Goal: Complete application form

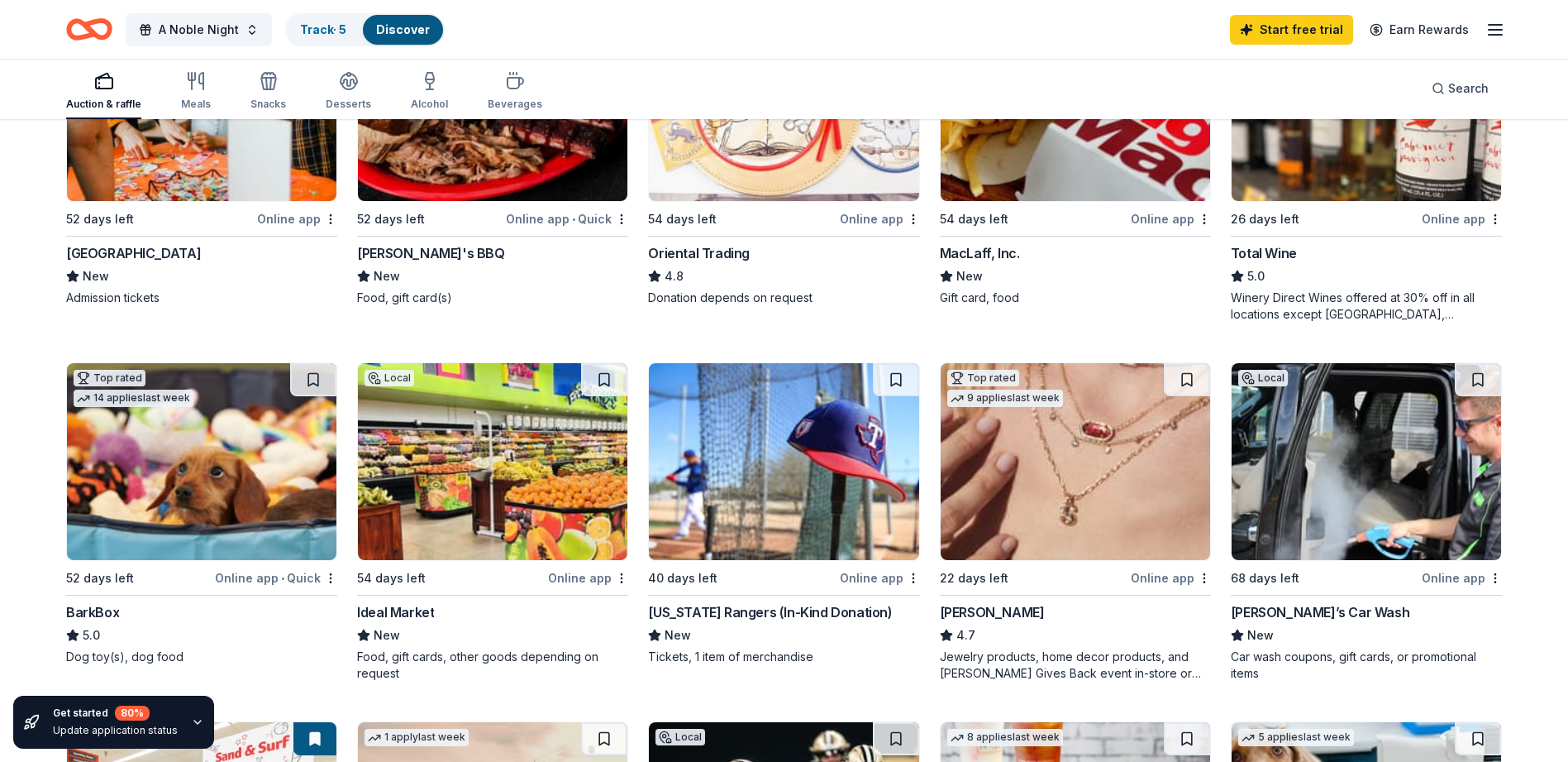
scroll to position [579, 0]
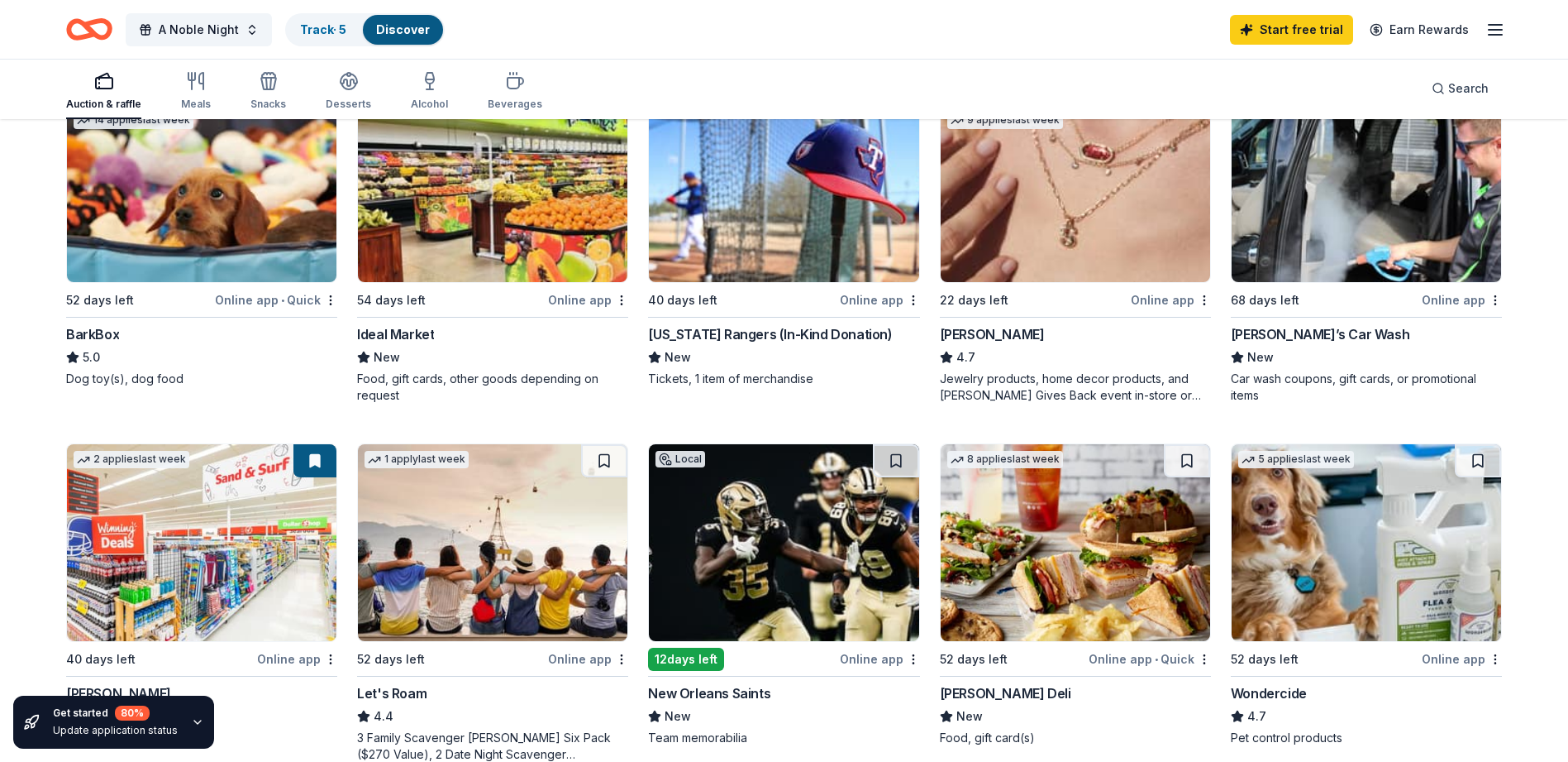
click at [761, 618] on img at bounding box center [784, 542] width 269 height 197
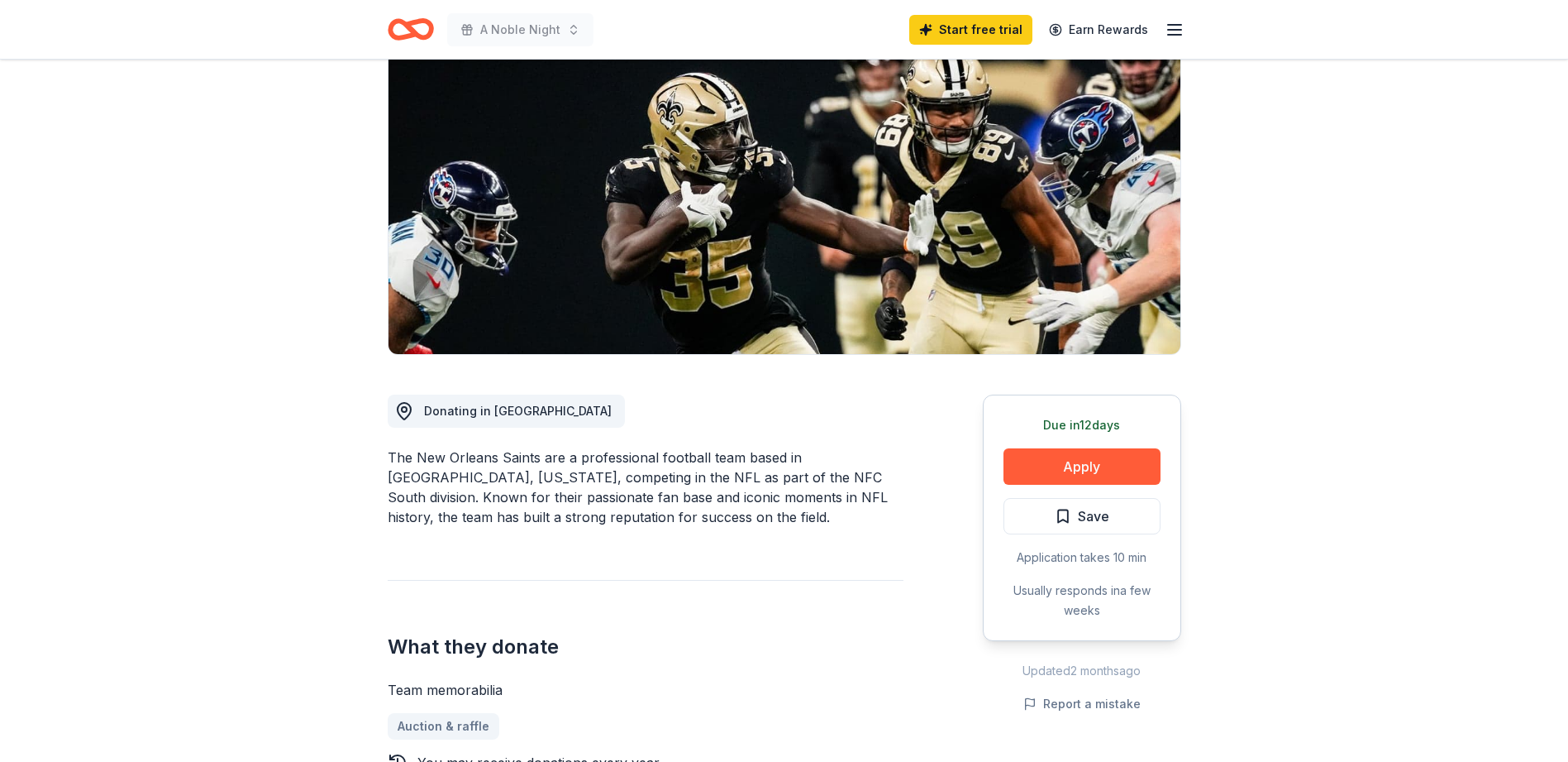
scroll to position [166, 0]
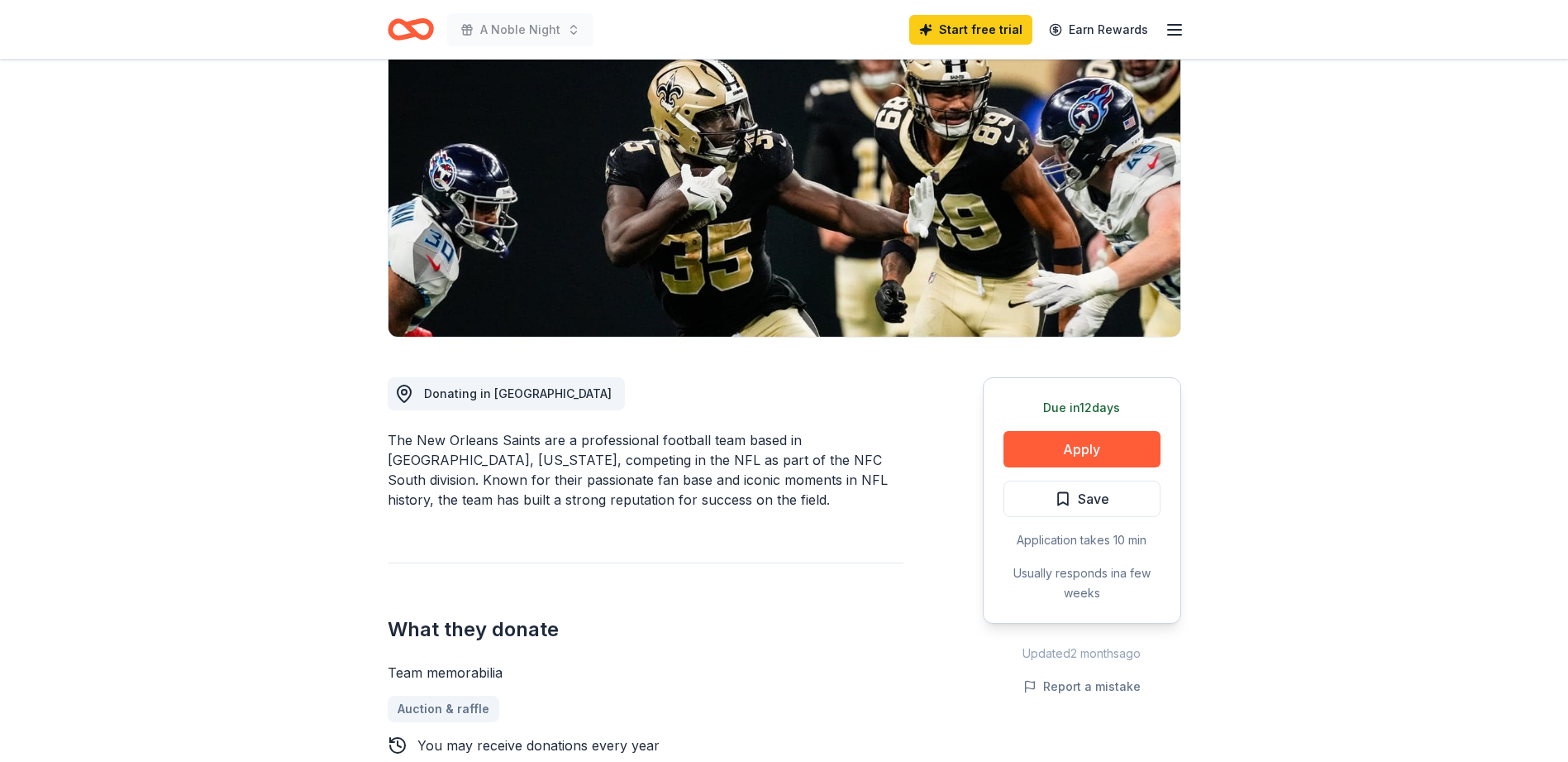
click at [1090, 446] on button "Apply" at bounding box center [1082, 449] width 157 height 37
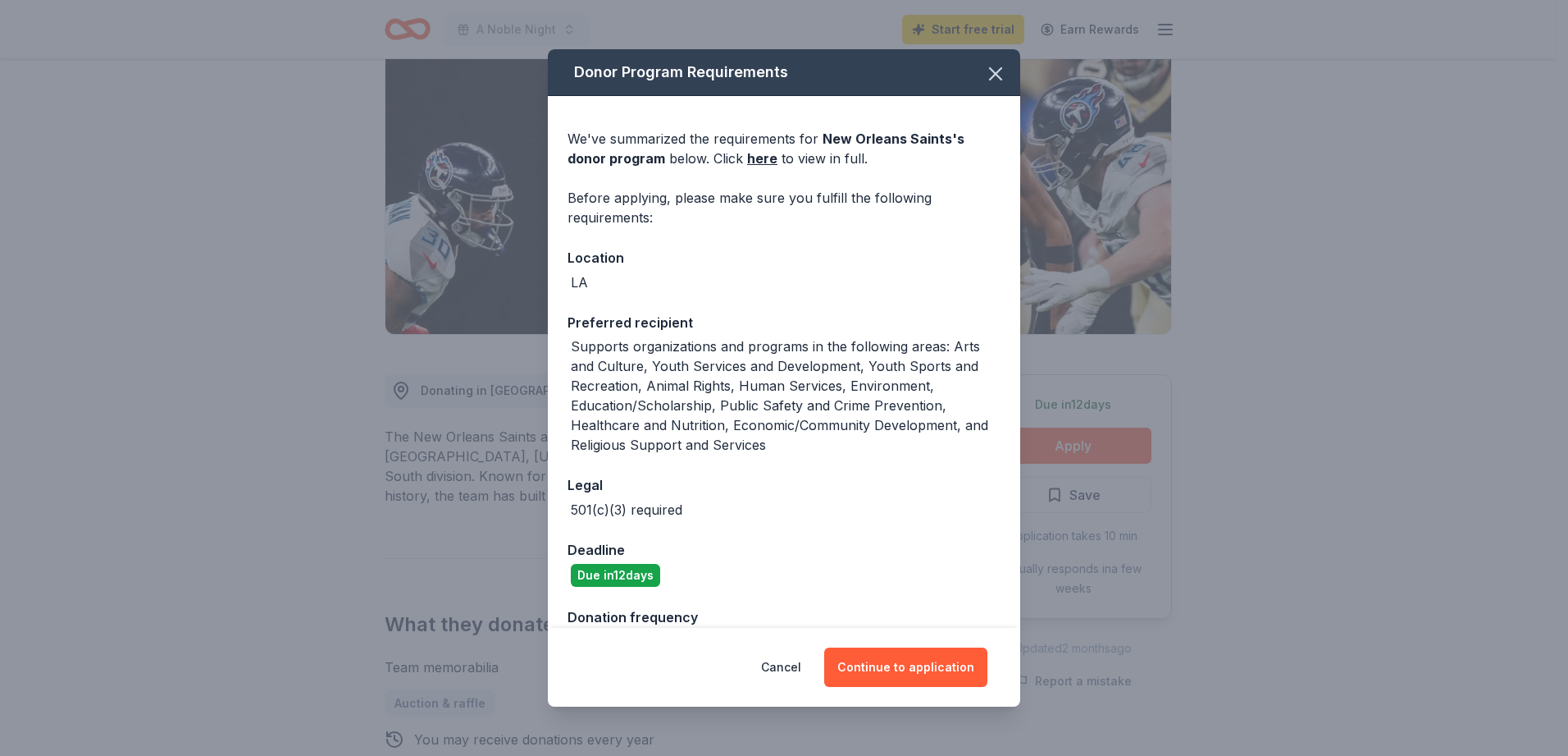
click at [921, 670] on button "Continue to application" at bounding box center [906, 667] width 163 height 40
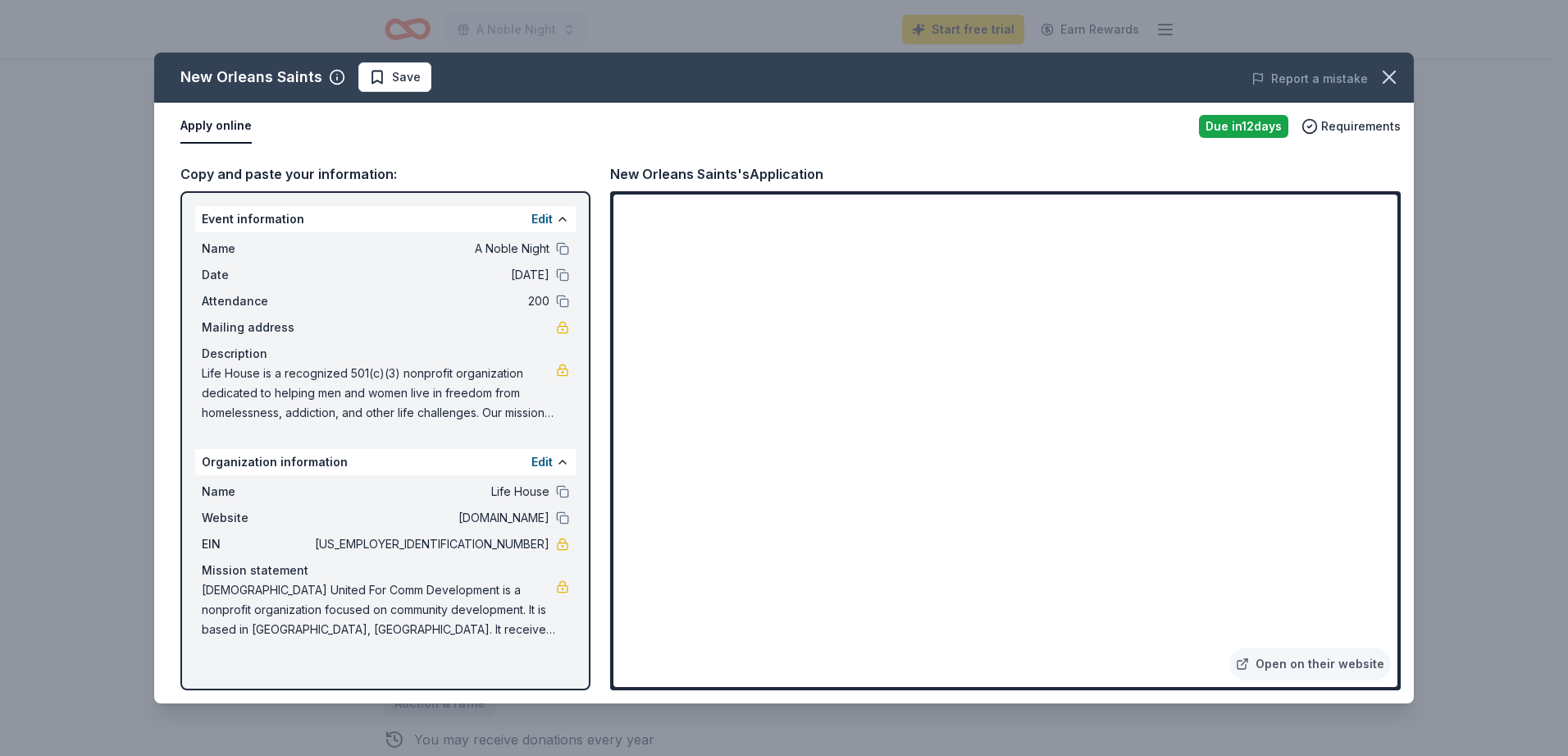
click at [1381, 74] on icon "button" at bounding box center [1389, 77] width 23 height 23
